Goal: Task Accomplishment & Management: Manage account settings

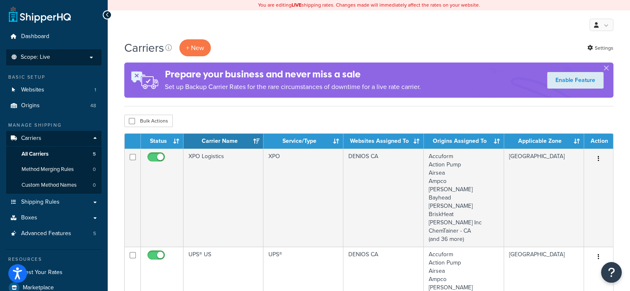
click at [81, 59] on p "Scope: Live" at bounding box center [54, 57] width 88 height 7
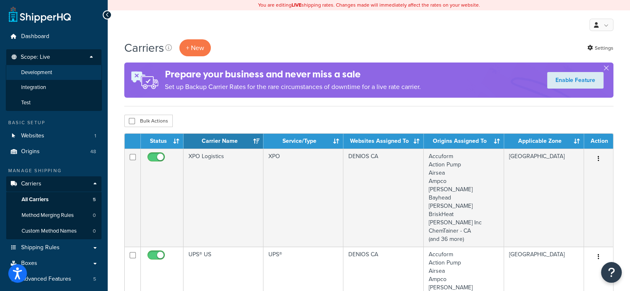
click at [69, 70] on li "Development" at bounding box center [54, 72] width 96 height 15
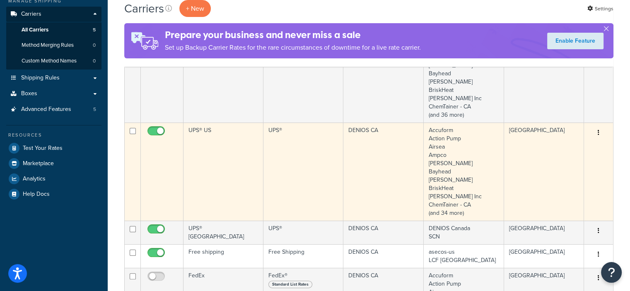
click at [154, 129] on input "checkbox" at bounding box center [157, 133] width 23 height 10
checkbox input "false"
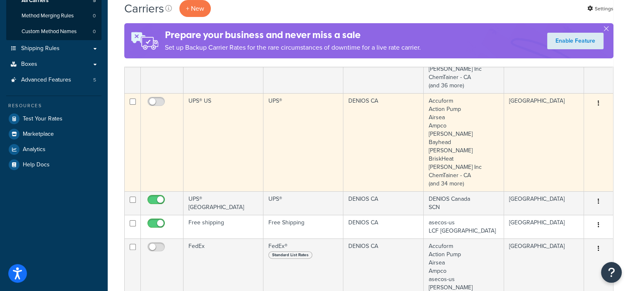
scroll to position [166, 0]
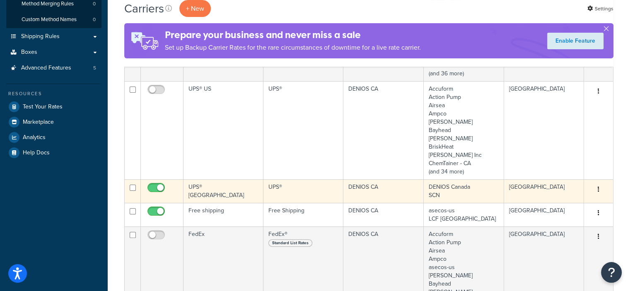
click at [159, 188] on input "checkbox" at bounding box center [157, 190] width 23 height 10
checkbox input "false"
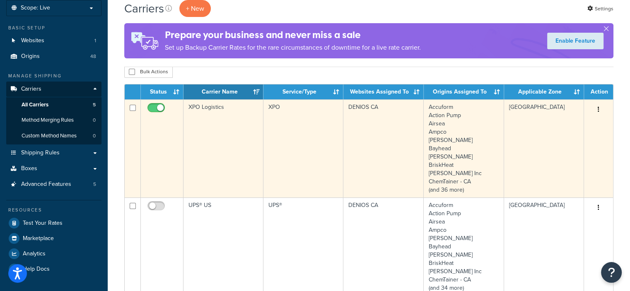
scroll to position [0, 0]
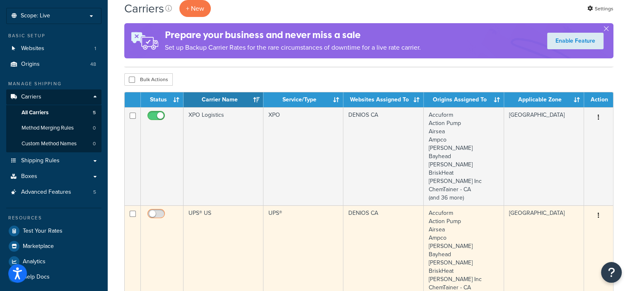
drag, startPoint x: 159, startPoint y: 215, endPoint x: 174, endPoint y: 210, distance: 14.9
click at [160, 215] on input "checkbox" at bounding box center [157, 216] width 23 height 10
checkbox input "true"
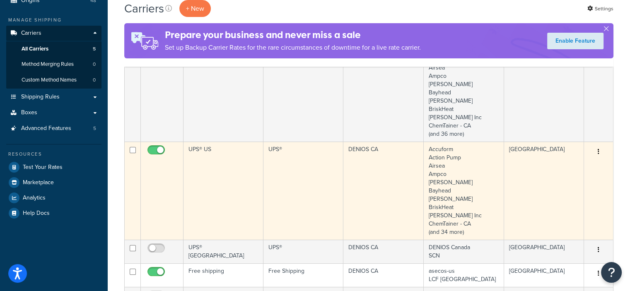
scroll to position [124, 0]
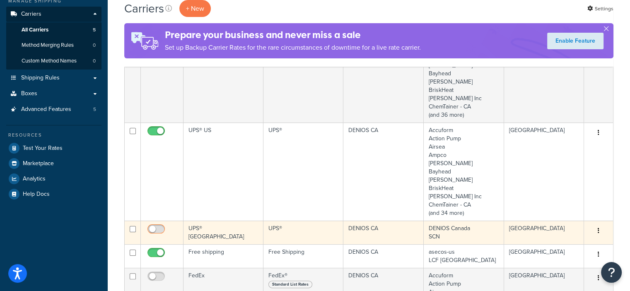
click at [155, 233] on input "checkbox" at bounding box center [157, 231] width 23 height 10
checkbox input "true"
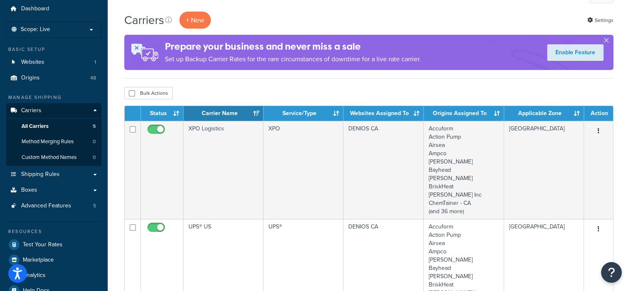
scroll to position [0, 0]
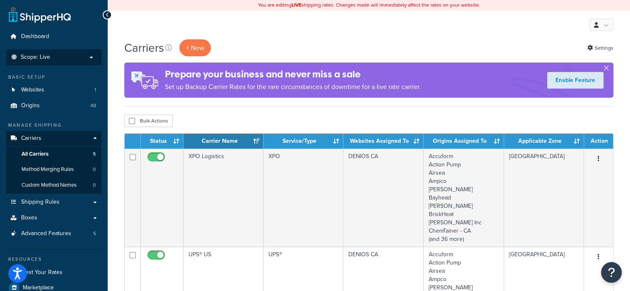
click at [78, 63] on li "Scope: Live Development Integration Test" at bounding box center [53, 57] width 95 height 16
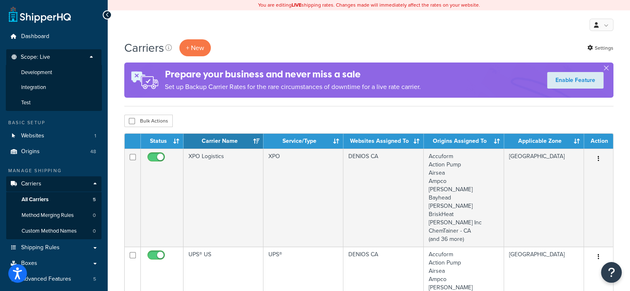
click at [74, 74] on li "Development" at bounding box center [54, 72] width 96 height 15
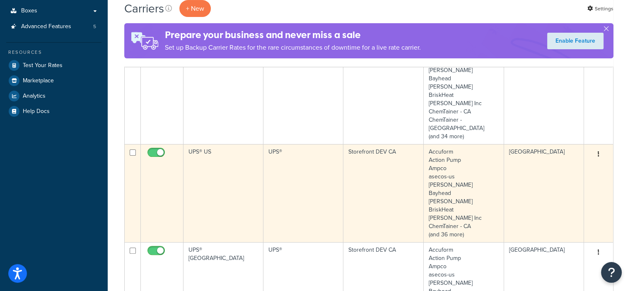
scroll to position [248, 0]
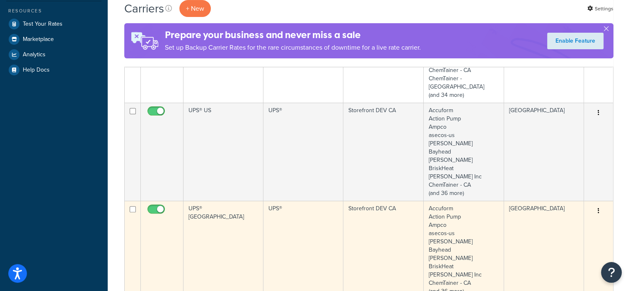
click at [160, 206] on input "checkbox" at bounding box center [157, 211] width 23 height 10
checkbox input "false"
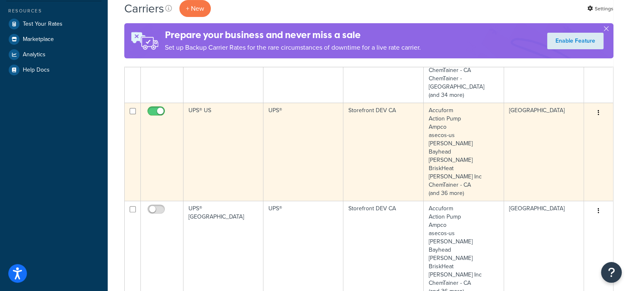
click at [156, 108] on input "checkbox" at bounding box center [157, 113] width 23 height 10
checkbox input "false"
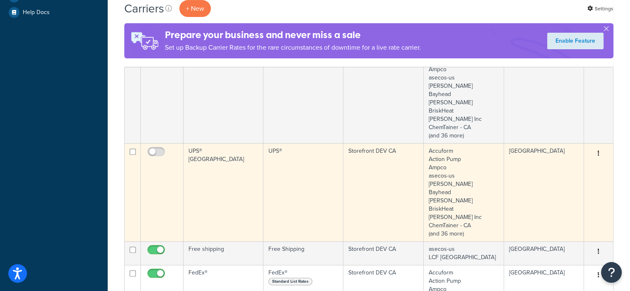
scroll to position [373, 0]
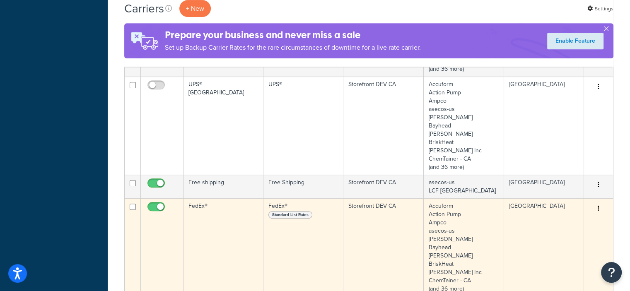
click at [210, 205] on td "FedEx®" at bounding box center [223, 247] width 80 height 98
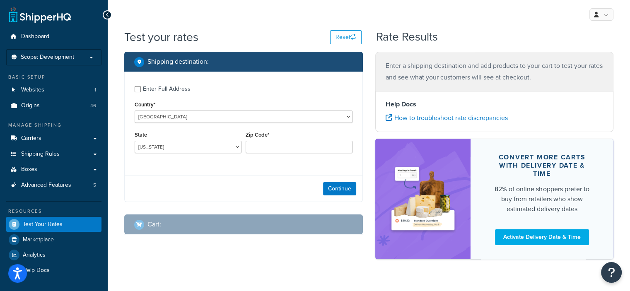
click at [150, 90] on div "Enter Full Address" at bounding box center [167, 89] width 48 height 12
click at [141, 90] on input "Enter Full Address" at bounding box center [138, 89] width 6 height 6
checkbox input "true"
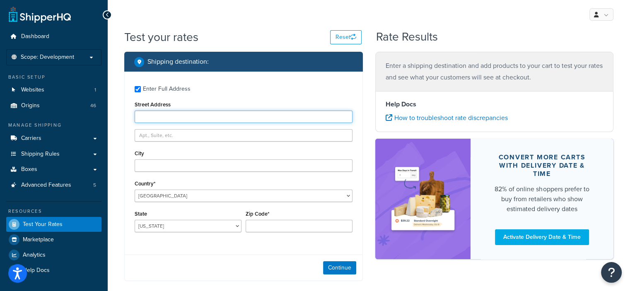
click at [156, 113] on input "Street Address" at bounding box center [244, 117] width 218 height 12
type input "[STREET_ADDRESS]"
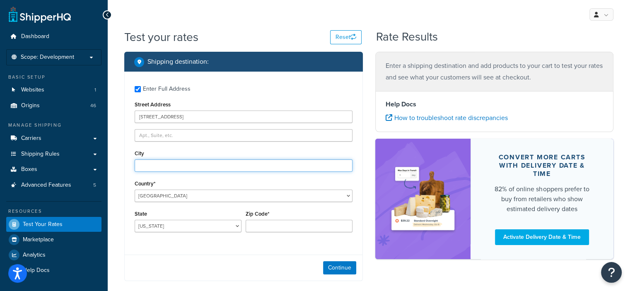
type input "Thunder Bay"
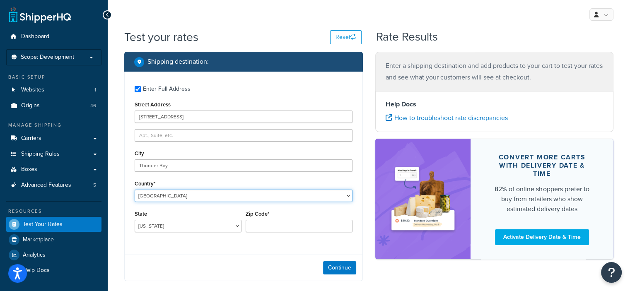
select select "CA"
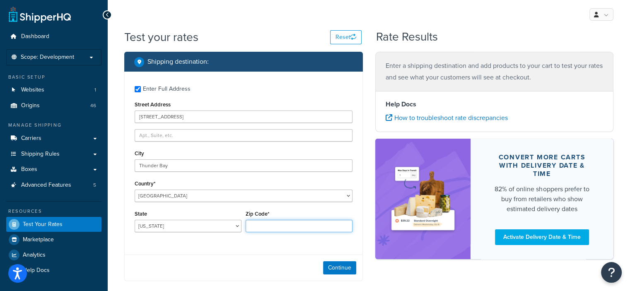
type input "P7B 5L6"
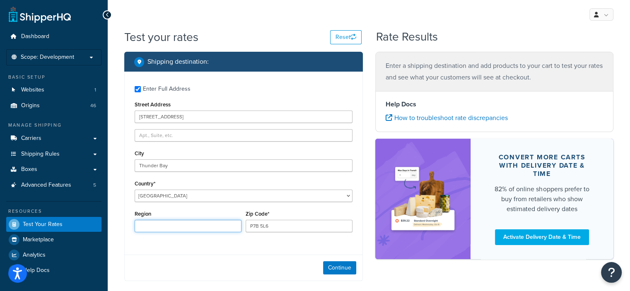
type input "Ontario"
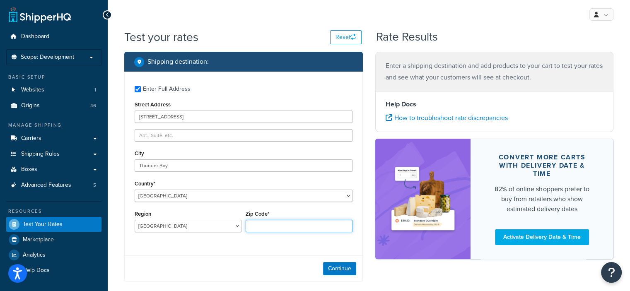
click at [275, 220] on input "Zip Code*" at bounding box center [299, 226] width 107 height 12
type input "P7B 5L6"
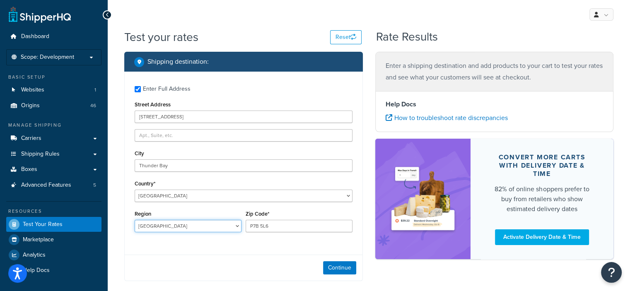
select select "ON"
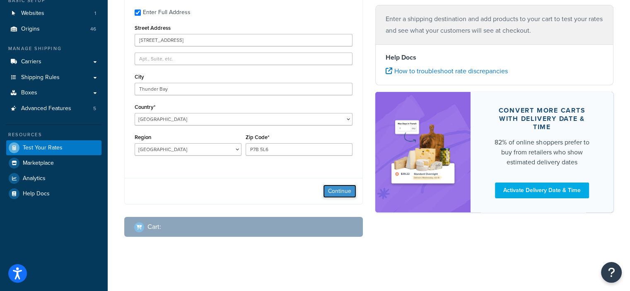
click at [329, 189] on button "Continue" at bounding box center [339, 191] width 33 height 13
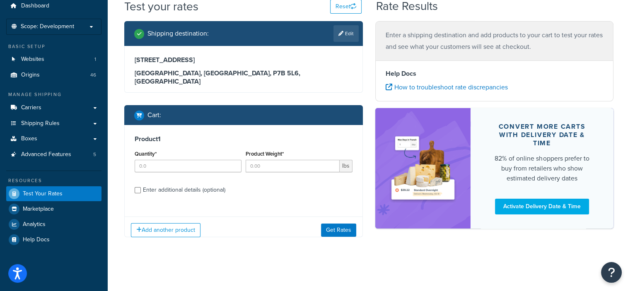
scroll to position [36, 0]
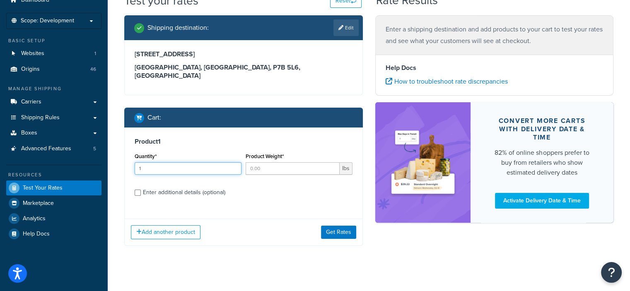
type input "1"
click at [234, 162] on input "1" at bounding box center [188, 168] width 107 height 12
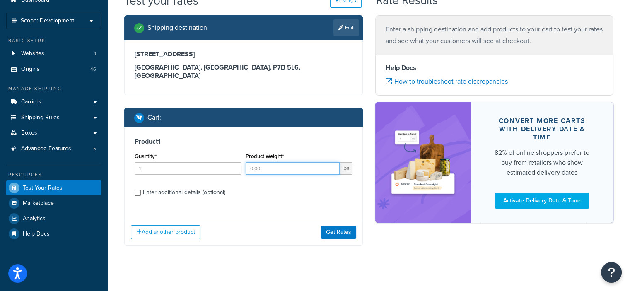
click at [263, 164] on input "Product Weight*" at bounding box center [293, 168] width 94 height 12
type input "22"
click at [164, 187] on div "Enter additional details (optional)" at bounding box center [184, 193] width 82 height 12
click at [141, 190] on input "Enter additional details (optional)" at bounding box center [138, 193] width 6 height 6
checkbox input "true"
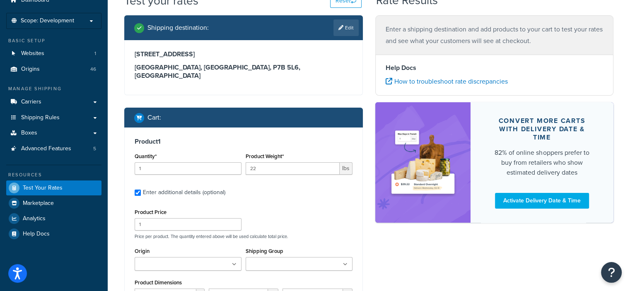
click at [162, 257] on ul at bounding box center [188, 264] width 107 height 14
type input "am"
click at [310, 234] on p "Price per product. The quantity entered above will be used calculate total pric…" at bounding box center [244, 237] width 222 height 6
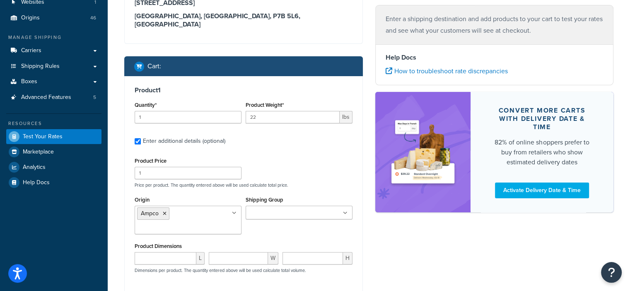
scroll to position [119, 0]
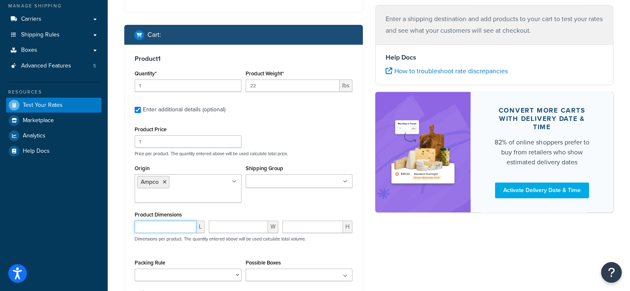
drag, startPoint x: 178, startPoint y: 219, endPoint x: 193, endPoint y: 162, distance: 58.6
click at [179, 221] on input "number" at bounding box center [166, 227] width 62 height 12
type input "17"
type input "75"
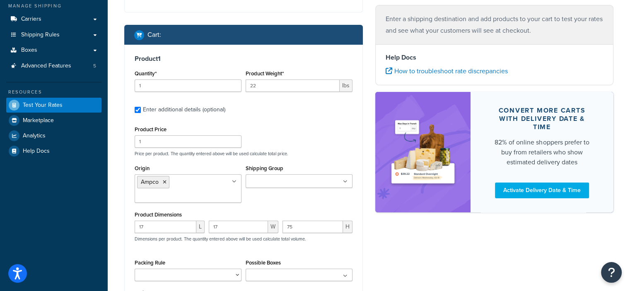
click at [253, 185] on div "Shipping Group Flat_150 Funnel Large Medium Quote Small" at bounding box center [298, 178] width 111 height 31
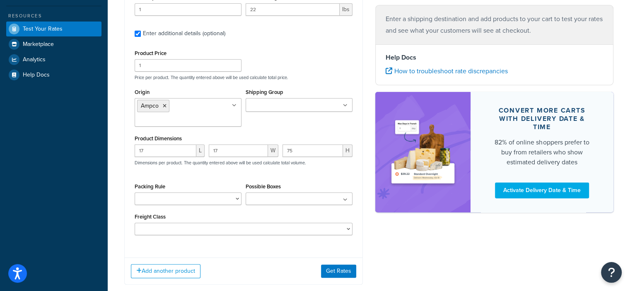
scroll to position [207, 0]
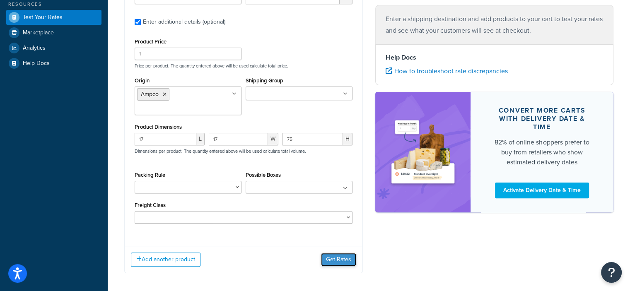
click at [326, 254] on button "Get Rates" at bounding box center [338, 259] width 35 height 13
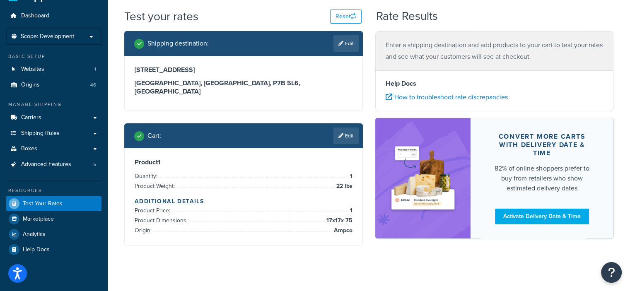
scroll to position [0, 0]
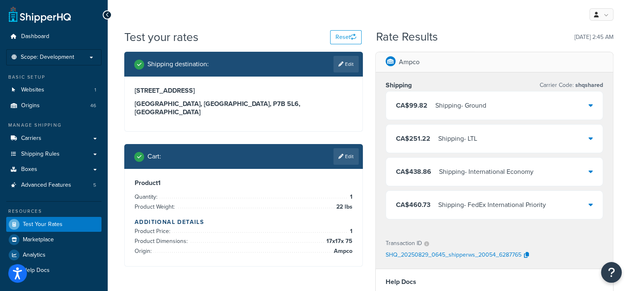
click at [347, 148] on link "Edit" at bounding box center [345, 156] width 25 height 17
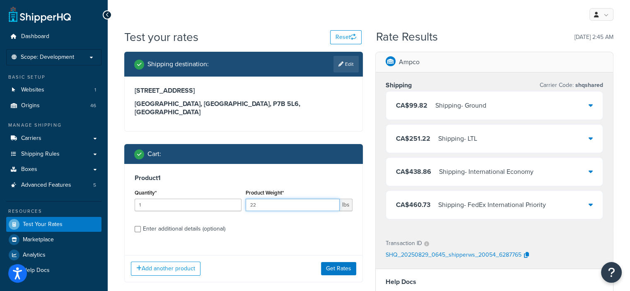
click at [331, 200] on input "22" at bounding box center [293, 205] width 94 height 12
type input "21"
click at [332, 199] on input "21" at bounding box center [293, 205] width 94 height 12
click at [346, 264] on button "Get Rates" at bounding box center [338, 268] width 35 height 13
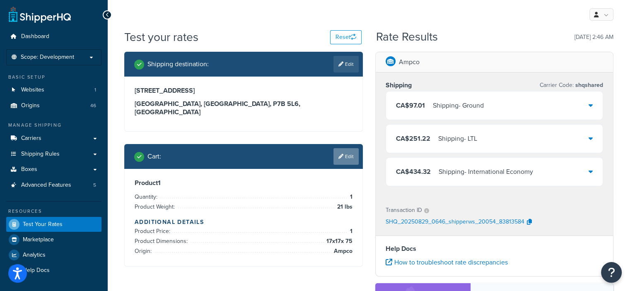
click at [352, 148] on link "Edit" at bounding box center [345, 156] width 25 height 17
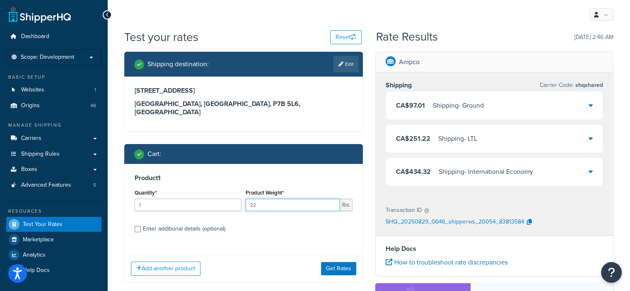
type input "22"
click at [331, 199] on input "22" at bounding box center [293, 205] width 94 height 12
click at [332, 262] on button "Get Rates" at bounding box center [338, 268] width 35 height 13
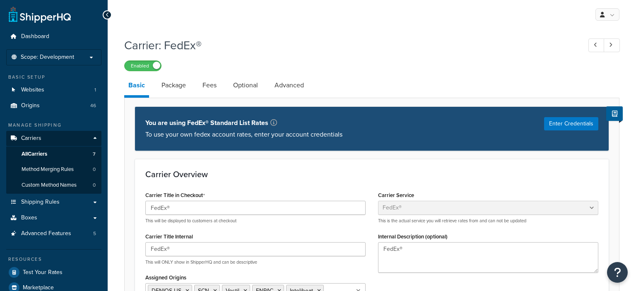
select select "fedEx"
select select "REGULAR_PICKUP"
select select "YOUR_PACKAGING"
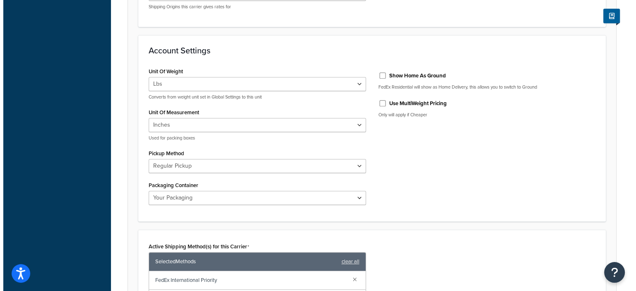
scroll to position [538, 0]
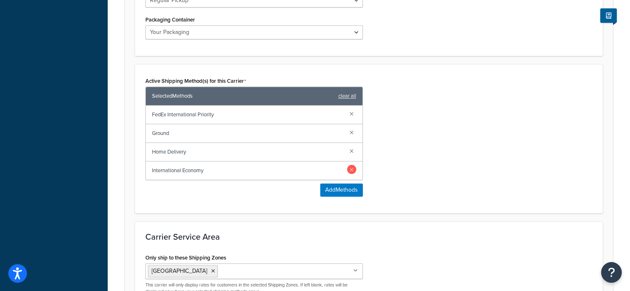
click at [351, 165] on link at bounding box center [351, 169] width 9 height 9
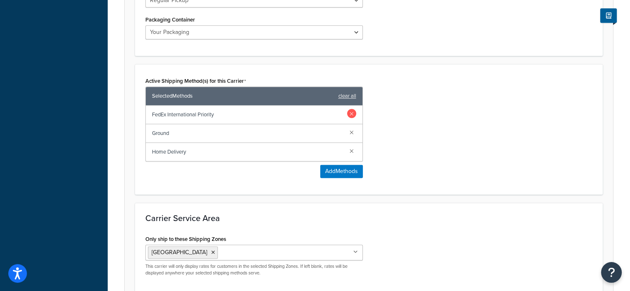
click at [352, 109] on link at bounding box center [351, 113] width 9 height 9
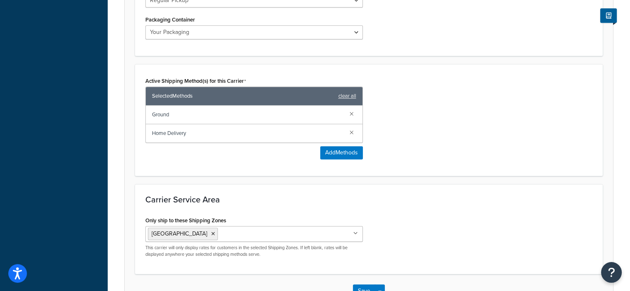
click at [406, 125] on div "Active Shipping Method(s) for this Carrier Selected Methods clear all Ground Ho…" at bounding box center [368, 120] width 459 height 91
click at [348, 146] on button "Add Methods" at bounding box center [341, 152] width 43 height 13
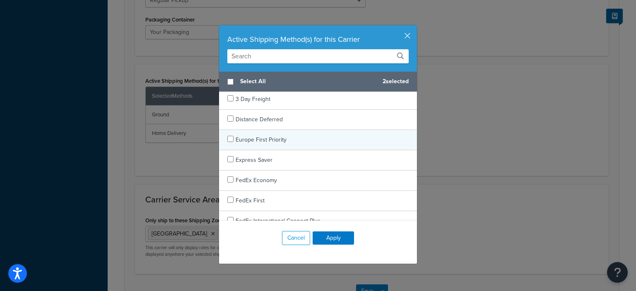
scroll to position [166, 0]
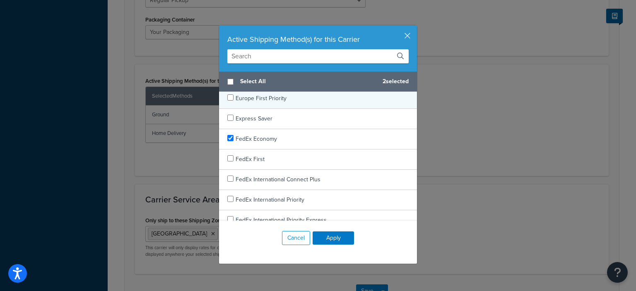
checkbox input "true"
click at [318, 139] on div "FedEx Economy" at bounding box center [318, 139] width 198 height 20
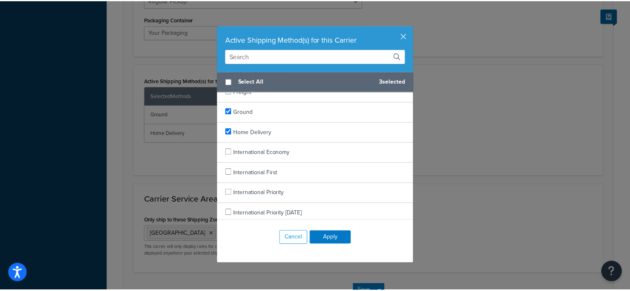
scroll to position [497, 0]
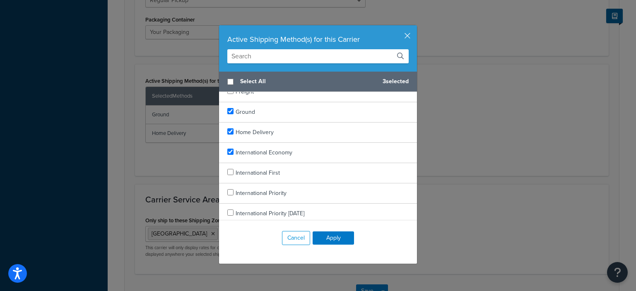
checkbox input "true"
click at [341, 149] on div "International Economy" at bounding box center [318, 153] width 198 height 20
click at [322, 234] on button "Apply" at bounding box center [333, 237] width 41 height 13
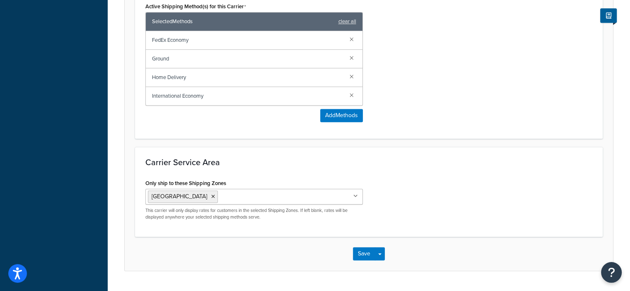
scroll to position [618, 0]
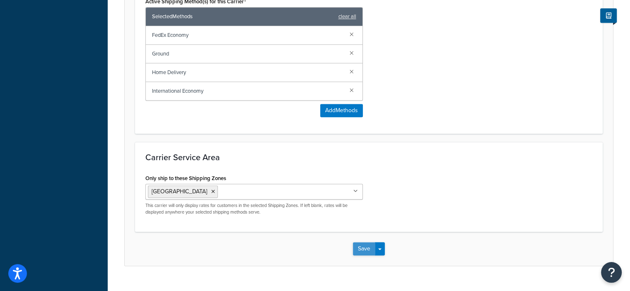
click at [364, 242] on button "Save" at bounding box center [364, 248] width 22 height 13
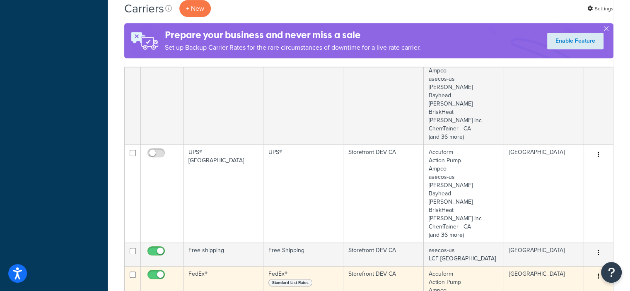
scroll to position [456, 0]
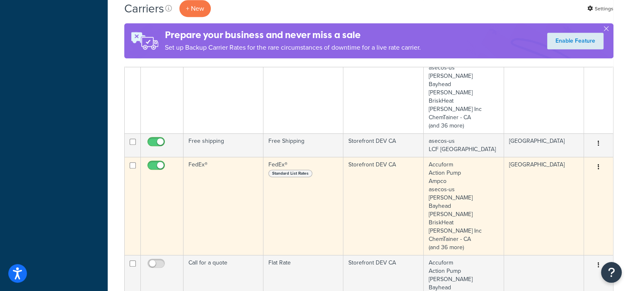
click at [244, 157] on td "FedEx®" at bounding box center [223, 206] width 80 height 98
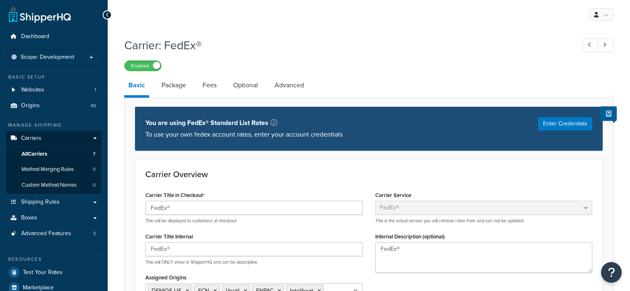
select select "fedEx"
select select "REGULAR_PICKUP"
select select "YOUR_PACKAGING"
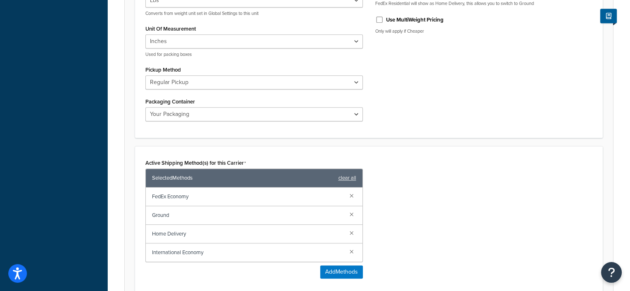
scroll to position [538, 0]
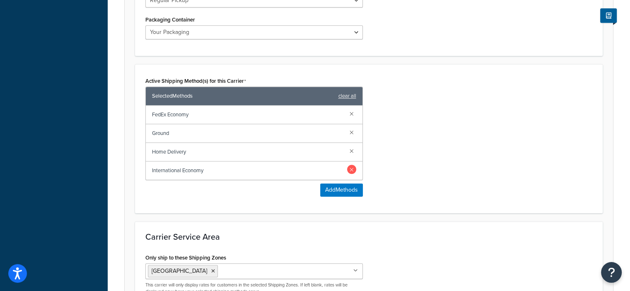
click at [353, 165] on link at bounding box center [351, 169] width 9 height 9
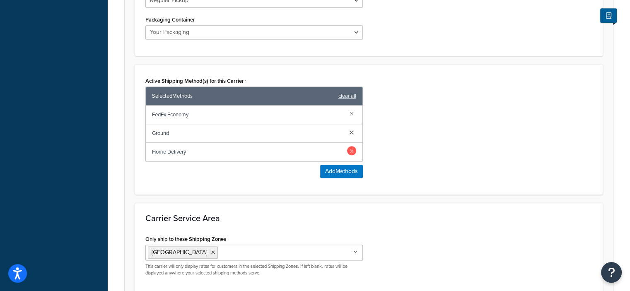
click at [353, 146] on link at bounding box center [351, 150] width 9 height 9
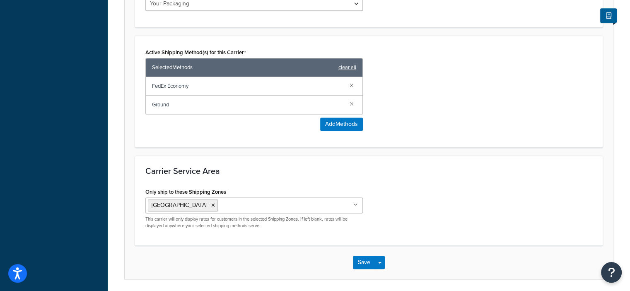
scroll to position [581, 0]
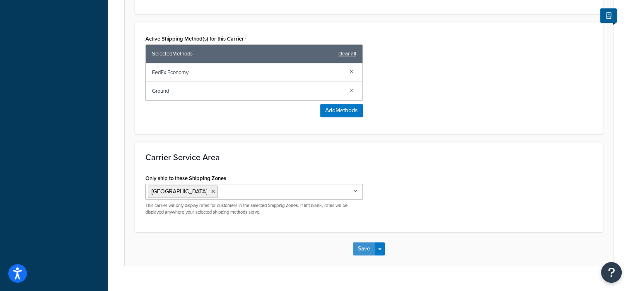
click at [360, 242] on button "Save" at bounding box center [364, 248] width 22 height 13
